Goal: Task Accomplishment & Management: Complete application form

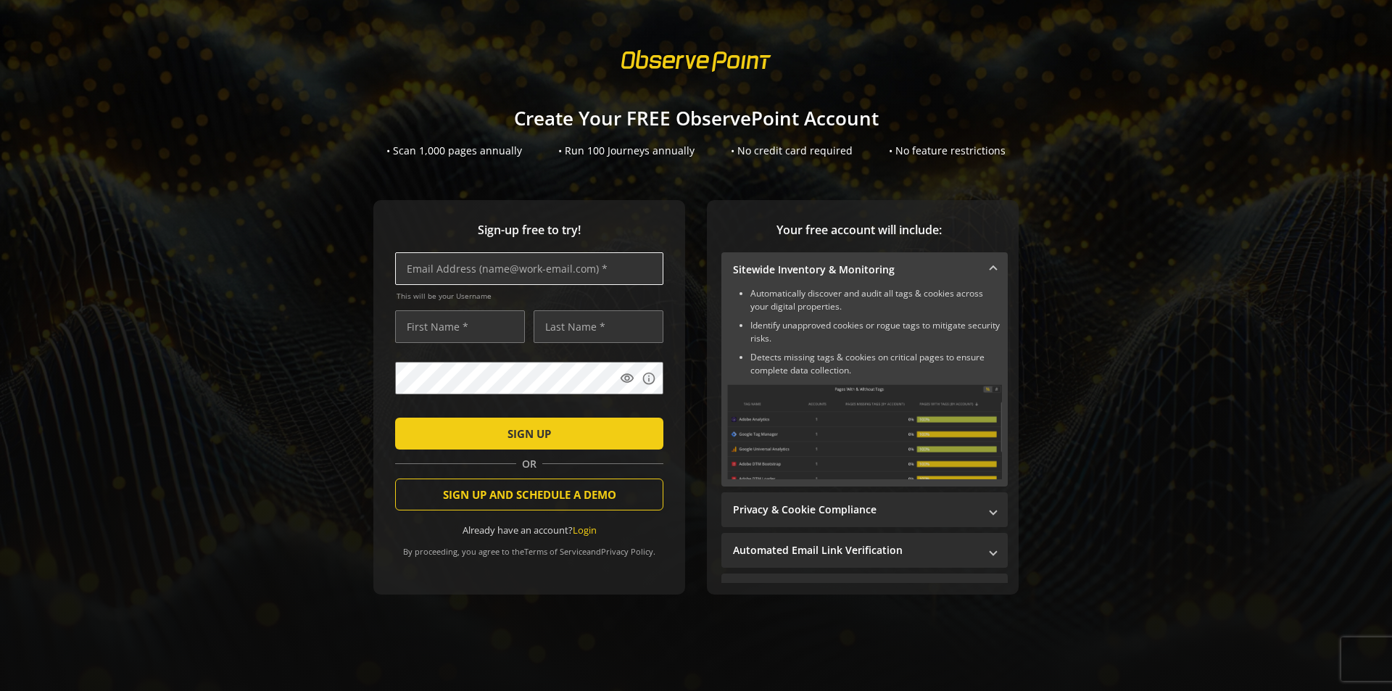
click at [563, 265] on input "text" at bounding box center [529, 268] width 268 height 33
click at [581, 313] on input "text" at bounding box center [598, 326] width 130 height 33
click at [457, 330] on input "text" at bounding box center [460, 326] width 130 height 33
click at [295, 395] on div "Sign-up free to try! This will be your Username visibility info SIGN UP OR SIGN…" at bounding box center [695, 426] width 1357 height 452
click at [648, 379] on mat-icon "info" at bounding box center [648, 378] width 14 height 14
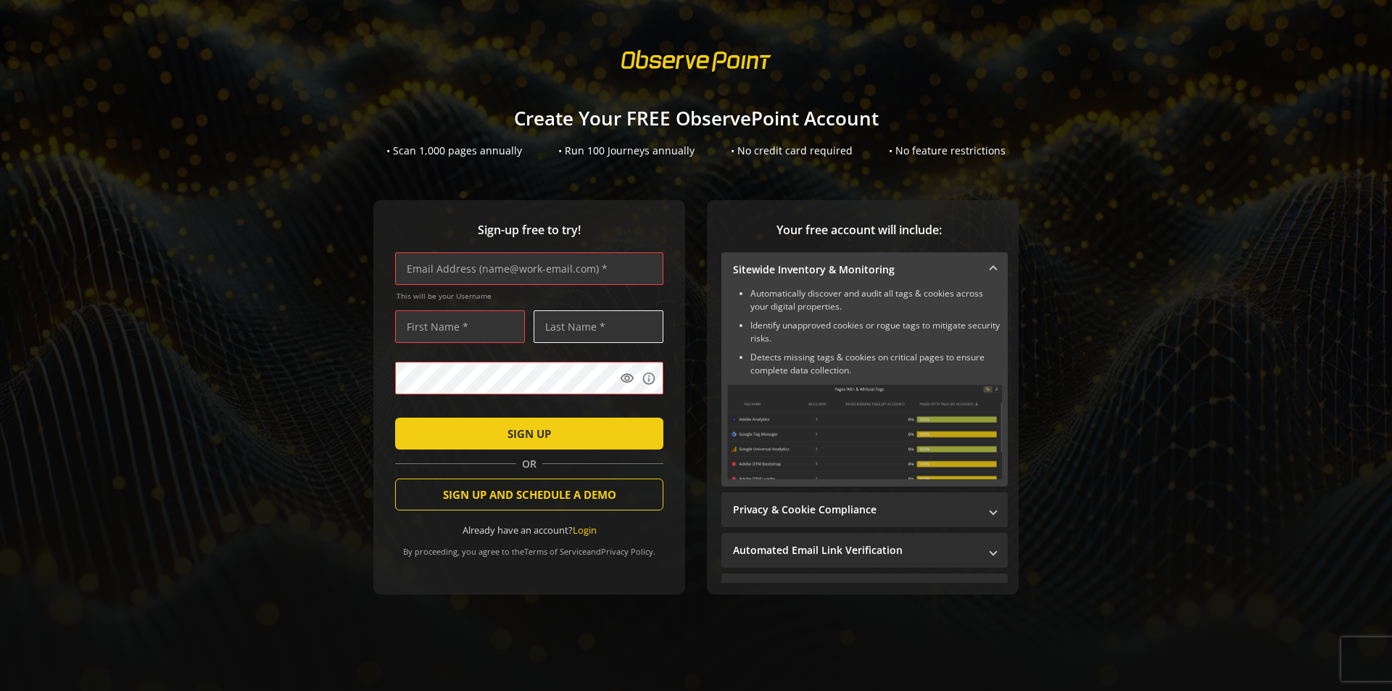
click at [625, 323] on input "text" at bounding box center [598, 326] width 130 height 33
click at [473, 325] on input "text" at bounding box center [460, 326] width 130 height 33
click at [499, 276] on input "text" at bounding box center [529, 268] width 268 height 33
click at [685, 262] on div "Sign-up free to try! This will be your Username visibility info SIGN UP OR SIGN…" at bounding box center [695, 426] width 1357 height 452
click at [581, 527] on link "Login" at bounding box center [585, 529] width 24 height 13
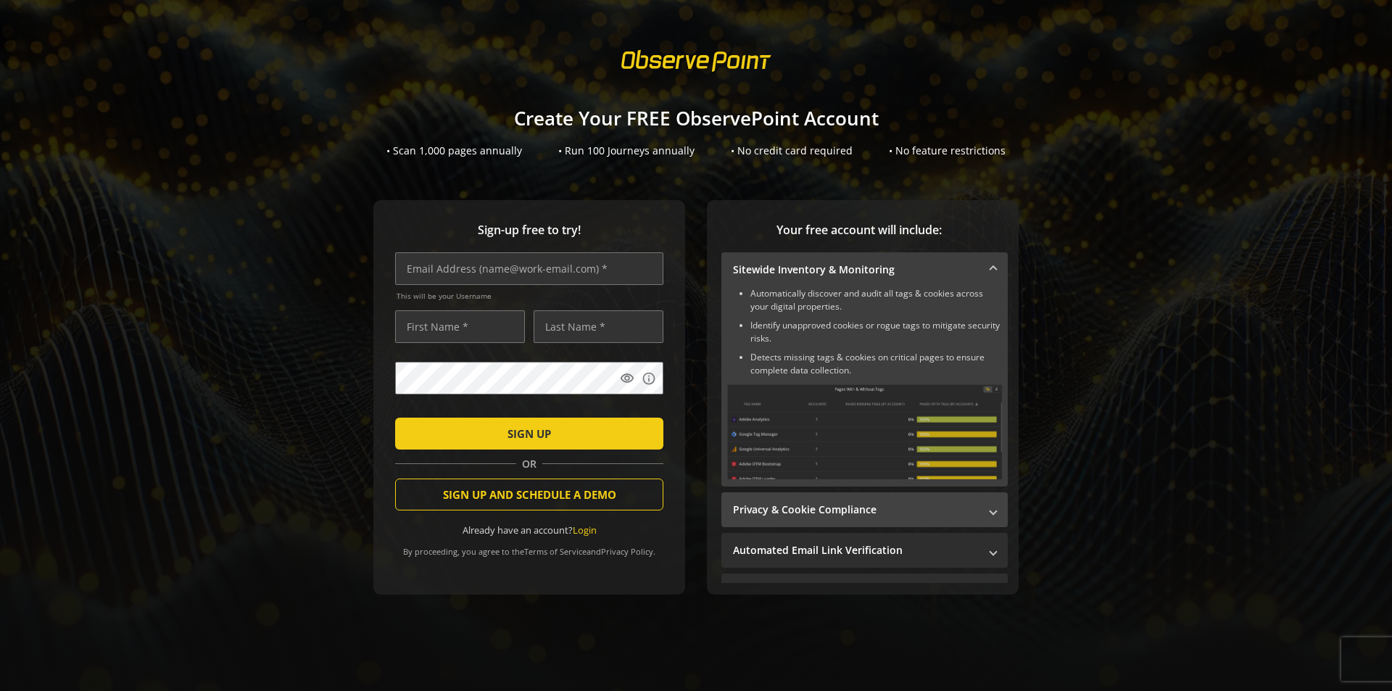
click at [975, 509] on span "Privacy & Cookie Compliance" at bounding box center [861, 509] width 257 height 14
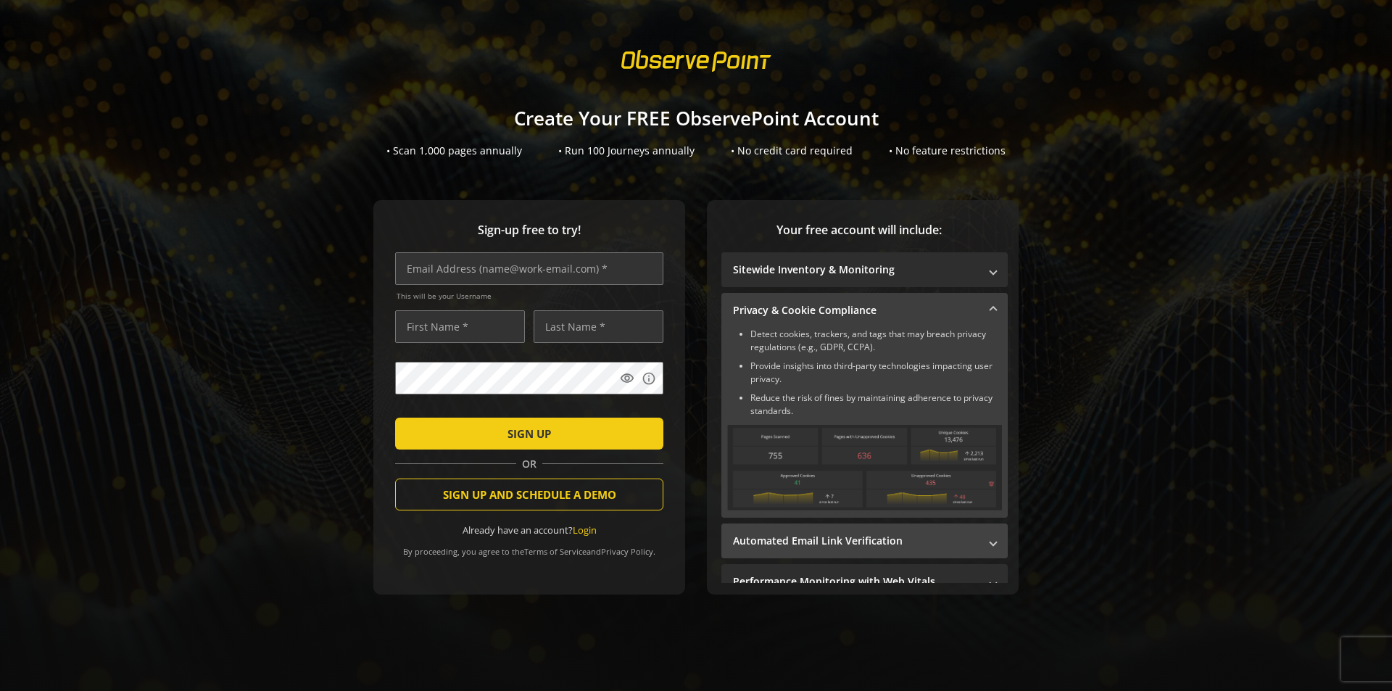
click at [990, 533] on span at bounding box center [993, 540] width 6 height 15
